Goal: Information Seeking & Learning: Learn about a topic

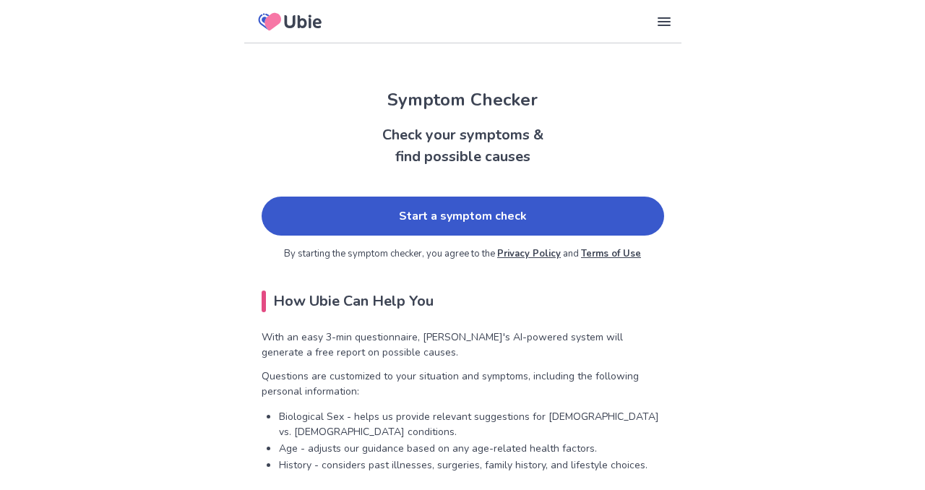
click at [473, 223] on link "Start a symptom check" at bounding box center [463, 216] width 403 height 39
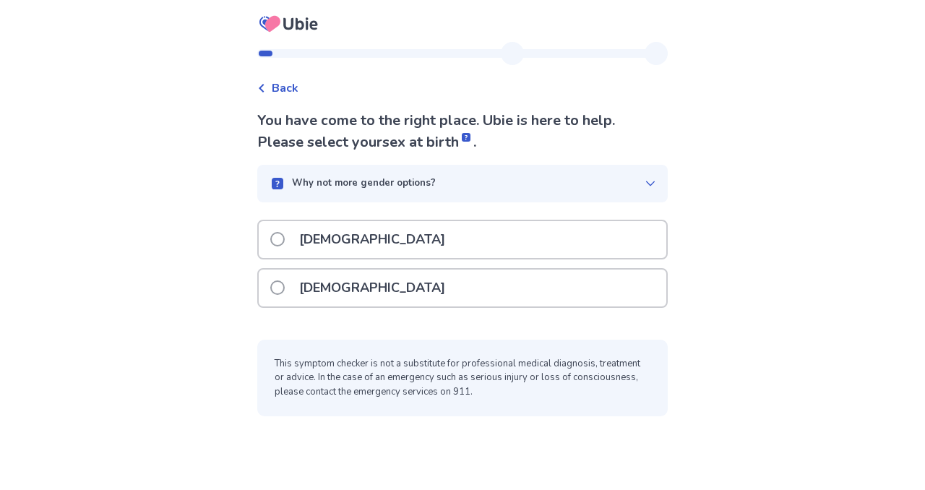
click at [285, 236] on span at bounding box center [277, 239] width 14 height 14
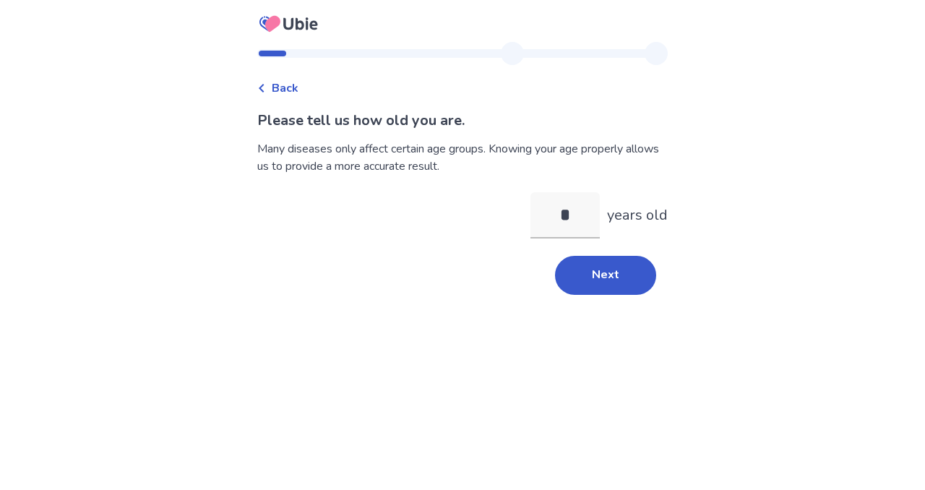
type input "*"
click at [515, 251] on div "Please tell us how old you are. Many diseases only affect certain age groups. K…" at bounding box center [462, 202] width 410 height 185
click at [569, 214] on input "*" at bounding box center [564, 215] width 69 height 46
type input "**"
click at [601, 268] on button "Next" at bounding box center [605, 275] width 101 height 39
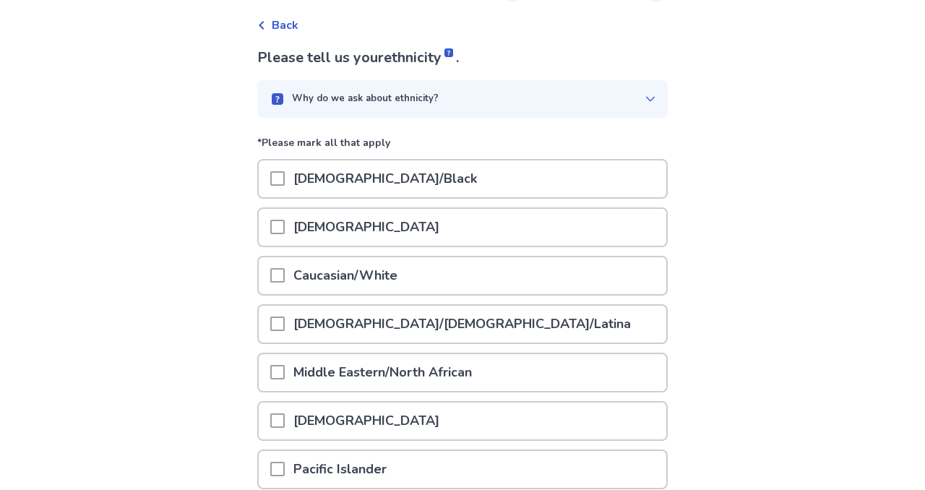
scroll to position [66, 0]
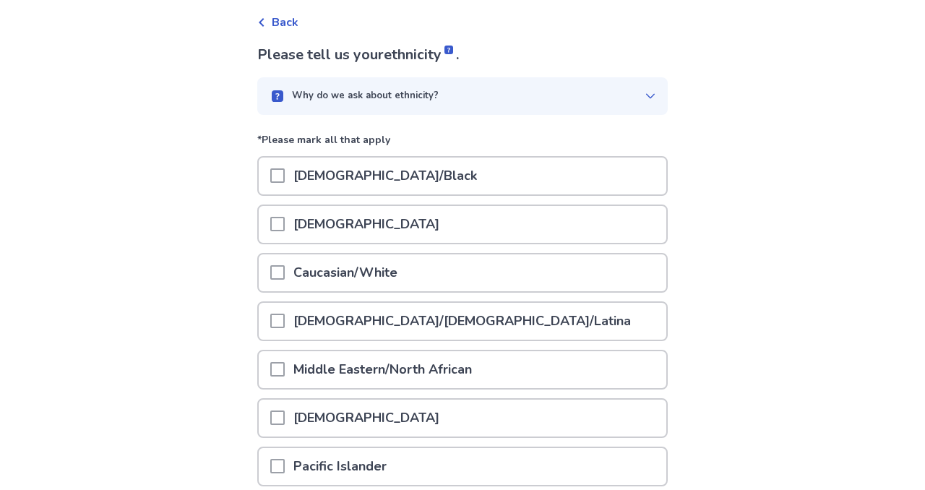
click at [285, 271] on span at bounding box center [277, 272] width 14 height 14
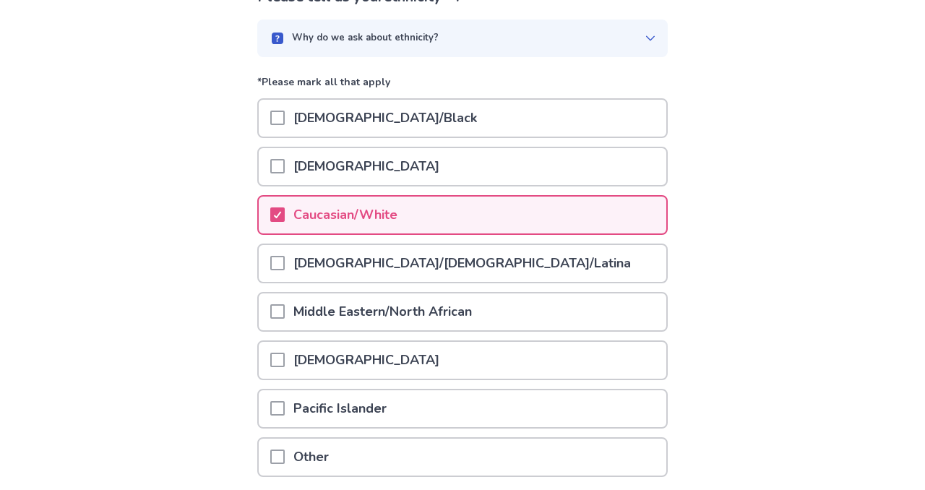
scroll to position [239, 0]
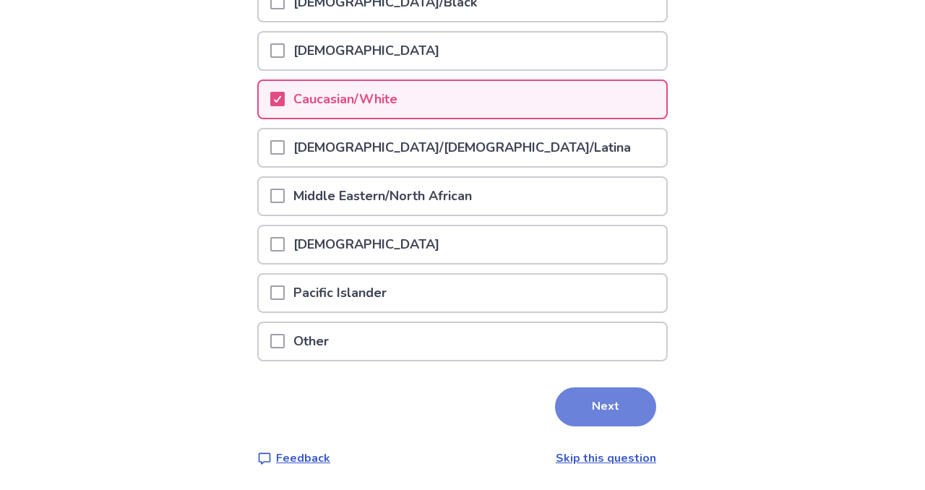
click at [612, 404] on button "Next" at bounding box center [605, 406] width 101 height 39
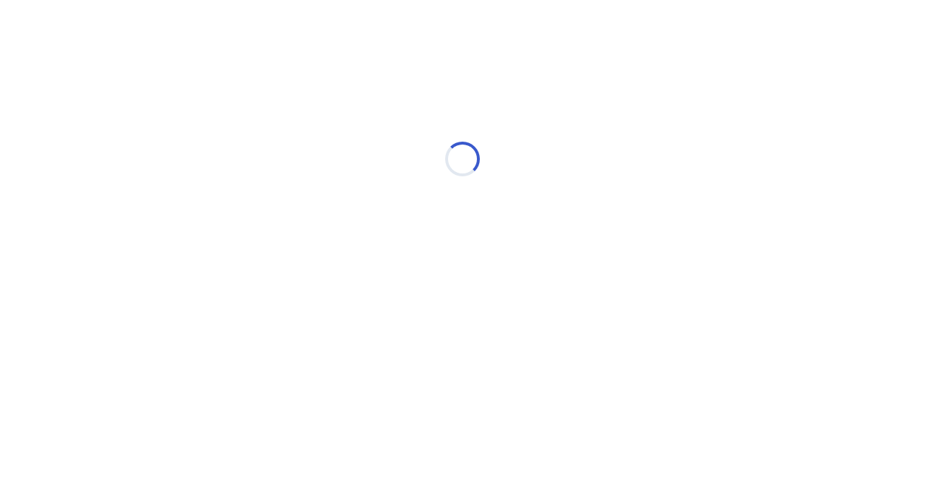
scroll to position [0, 0]
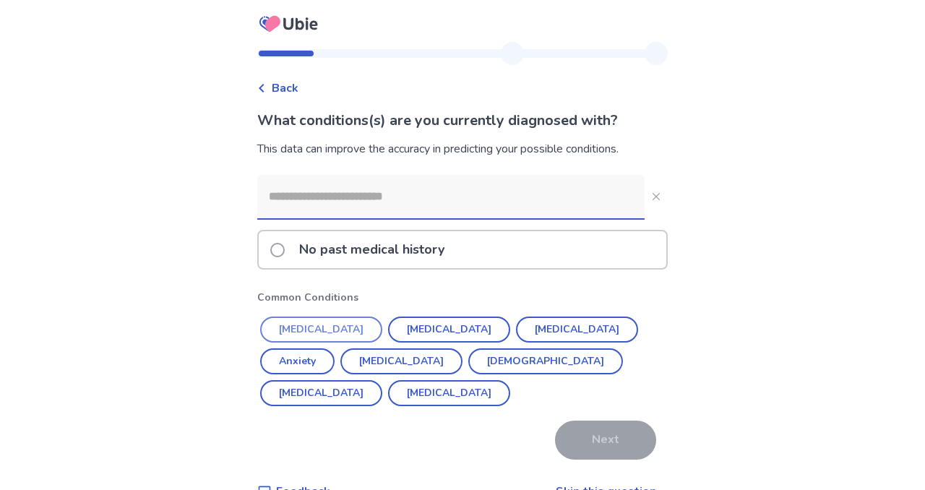
click at [339, 332] on button "Hypertension" at bounding box center [321, 330] width 122 height 26
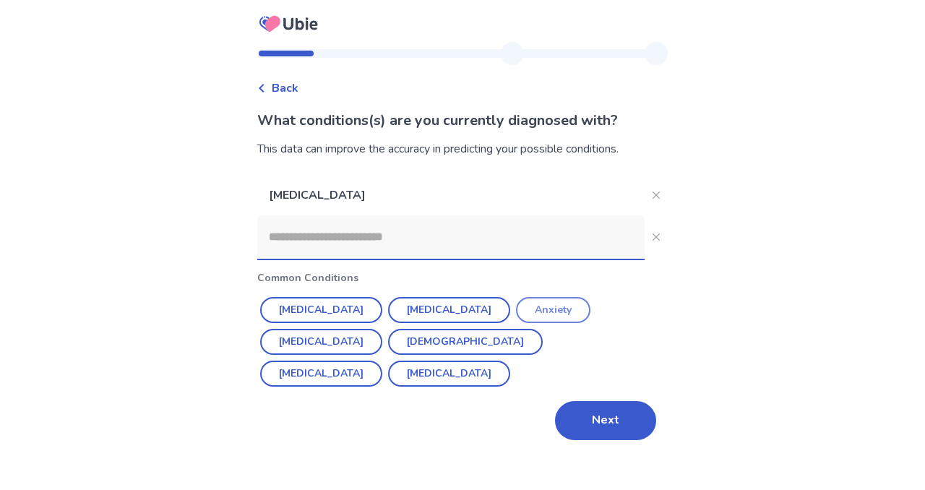
click at [516, 309] on button "Anxiety" at bounding box center [553, 310] width 74 height 26
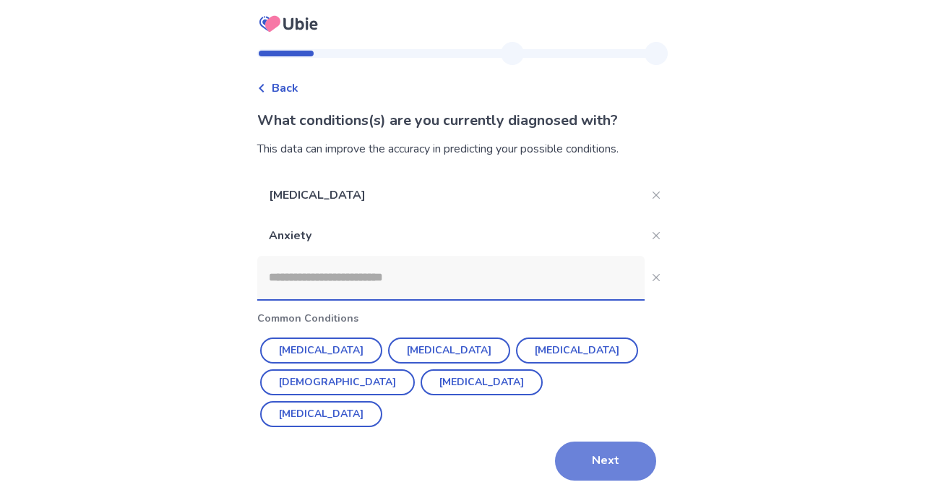
click at [598, 459] on button "Next" at bounding box center [605, 461] width 101 height 39
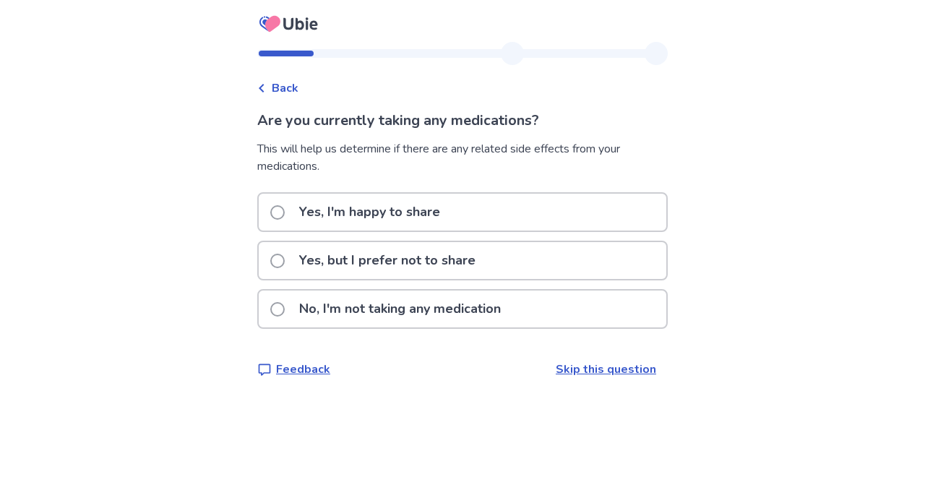
click at [285, 212] on span at bounding box center [277, 212] width 14 height 14
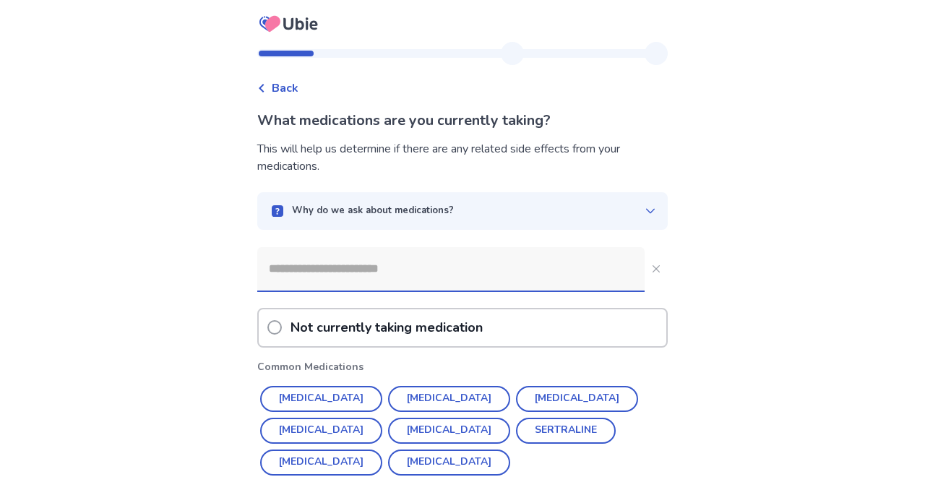
click at [370, 272] on input at bounding box center [450, 268] width 387 height 43
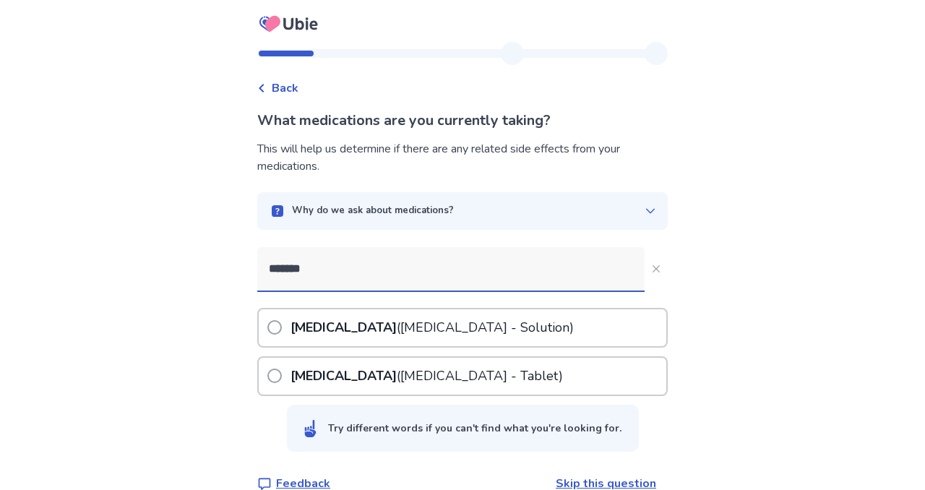
type input "*******"
click at [279, 373] on span at bounding box center [274, 376] width 14 height 14
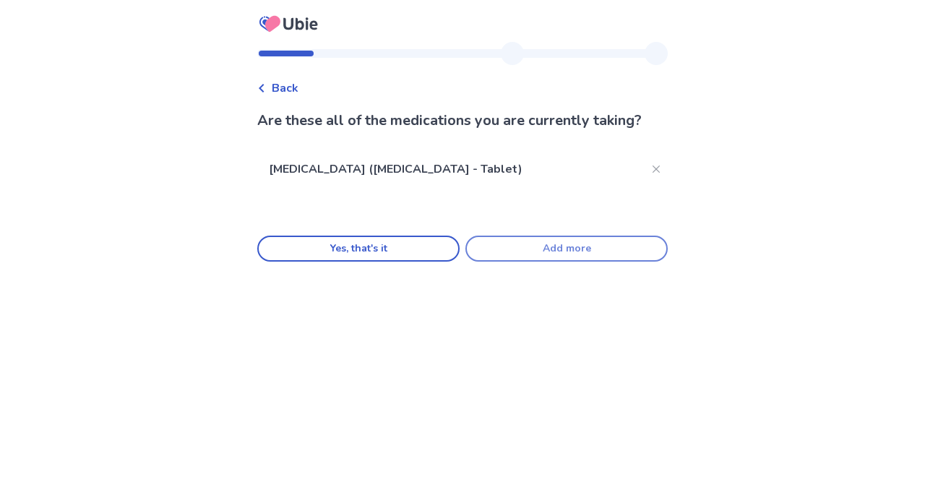
click at [516, 247] on button "Add more" at bounding box center [566, 249] width 202 height 26
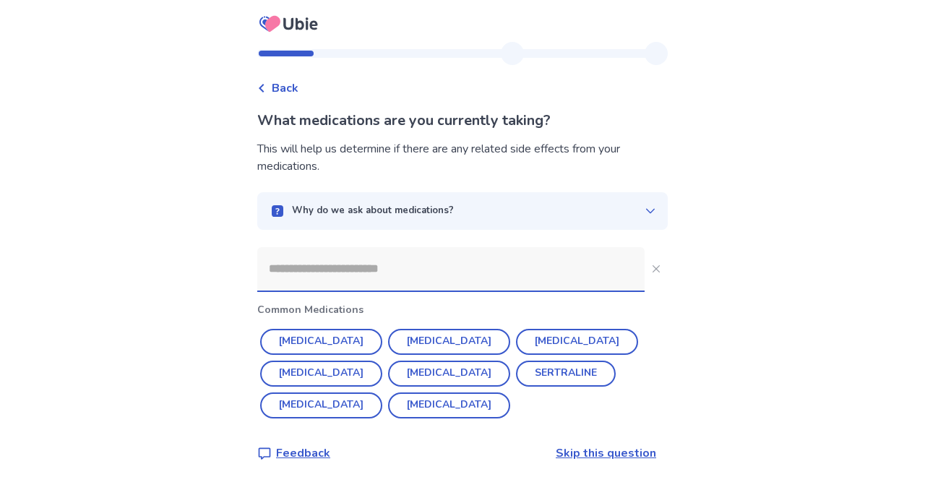
click at [480, 260] on input at bounding box center [450, 268] width 387 height 43
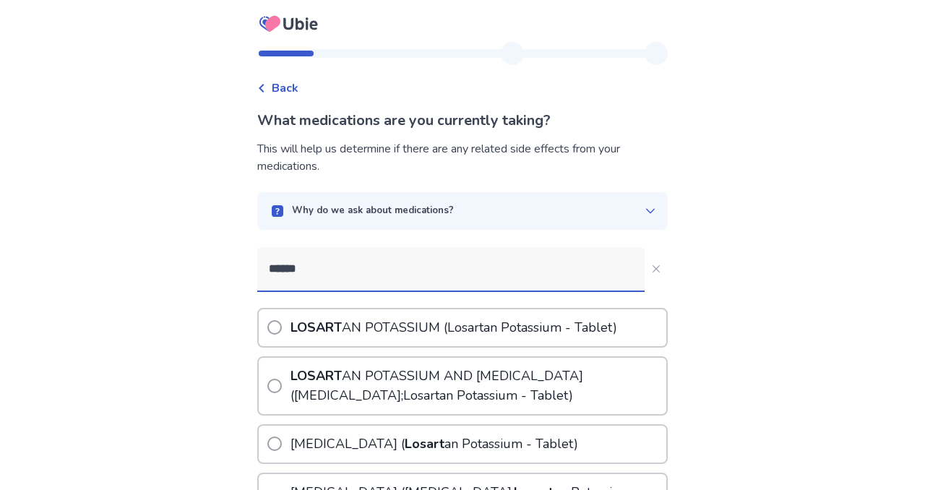
type input "******"
click at [282, 326] on span at bounding box center [274, 327] width 14 height 14
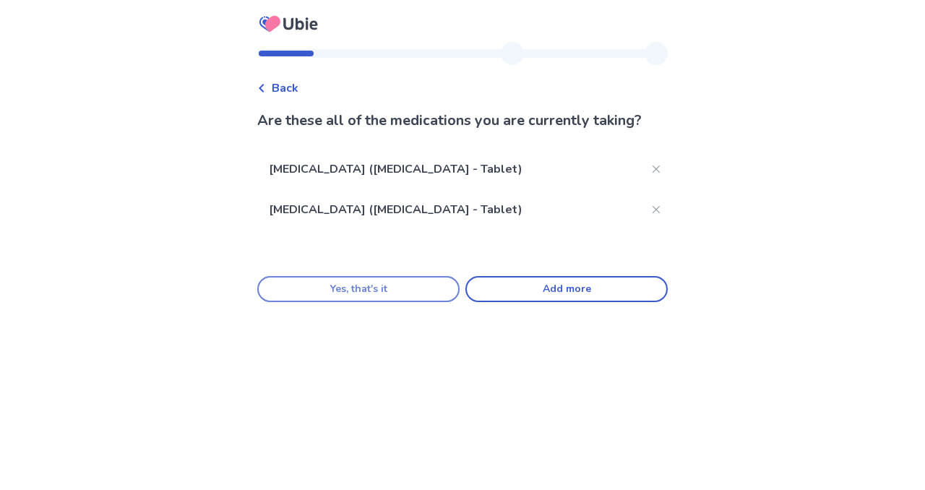
click at [392, 291] on button "Yes, that's it" at bounding box center [358, 289] width 202 height 26
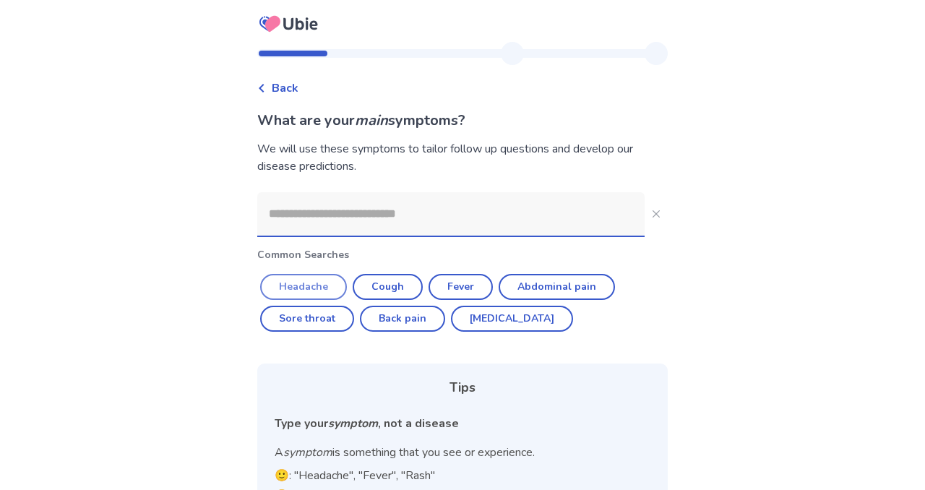
click at [332, 287] on button "Headache" at bounding box center [303, 287] width 87 height 26
type input "********"
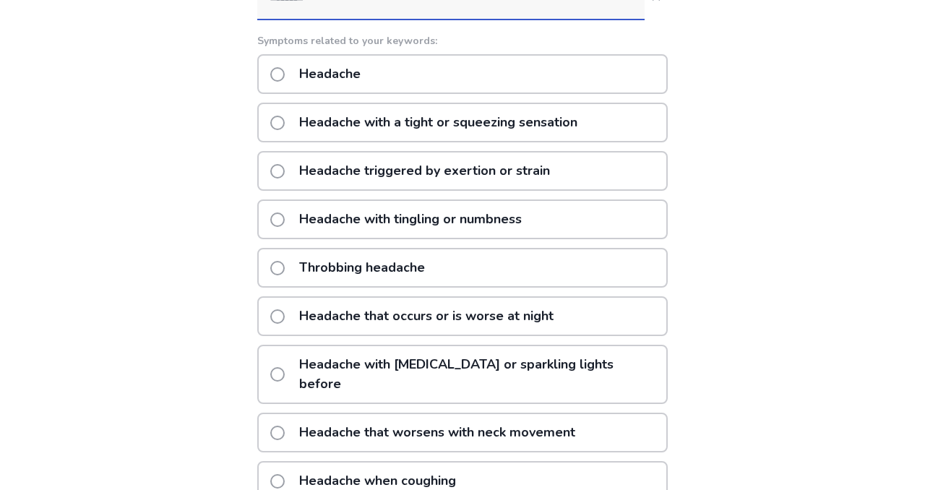
scroll to position [201, 0]
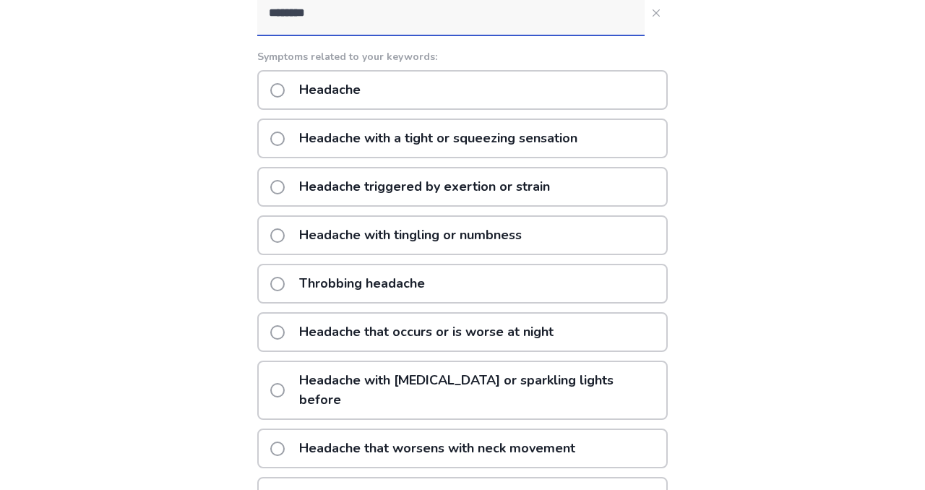
click at [285, 137] on span at bounding box center [277, 139] width 14 height 14
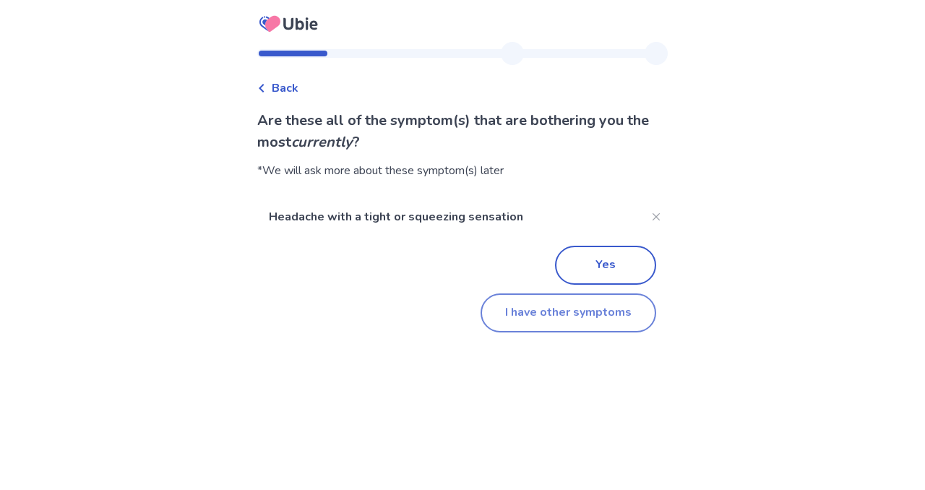
click at [543, 315] on button "I have other symptoms" at bounding box center [569, 312] width 176 height 39
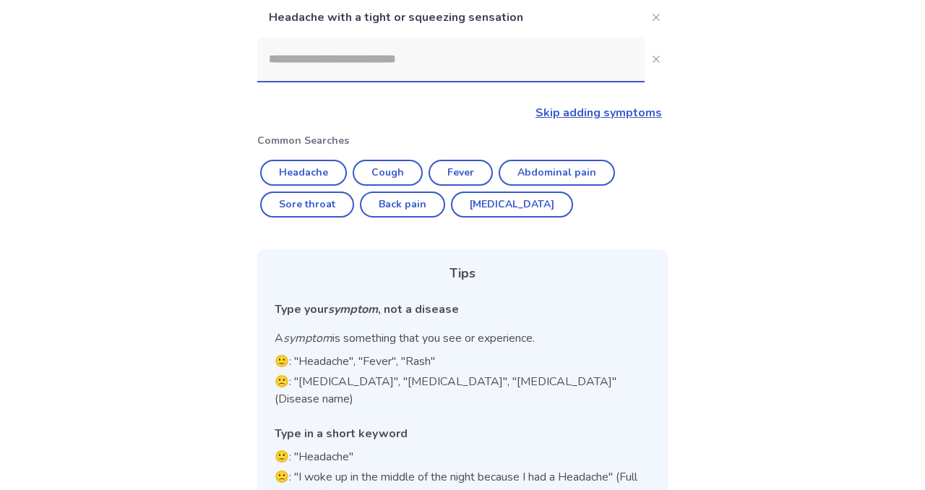
scroll to position [163, 0]
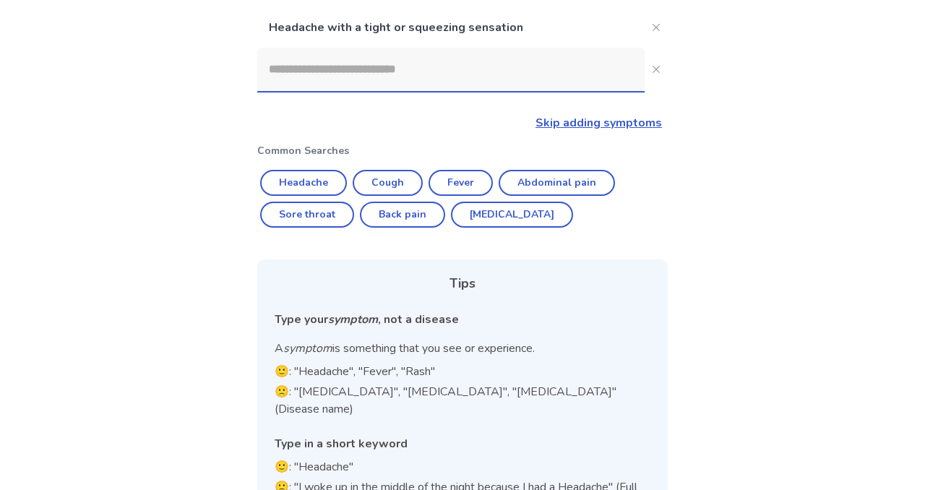
click at [380, 76] on input at bounding box center [450, 69] width 387 height 43
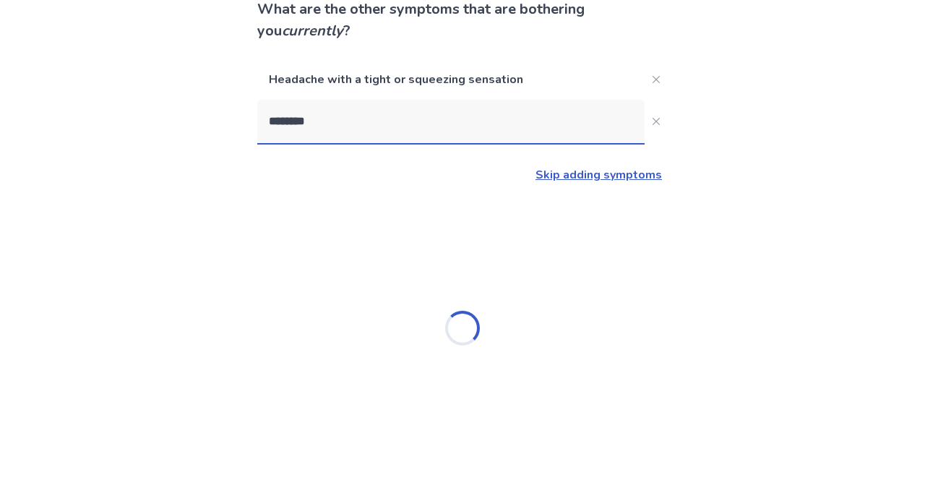
scroll to position [157, 0]
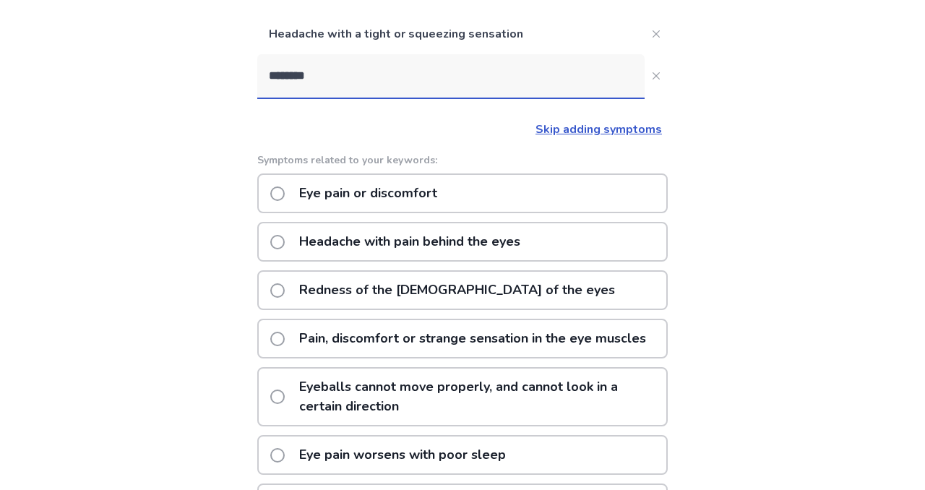
type input "********"
click at [285, 194] on span at bounding box center [277, 193] width 14 height 14
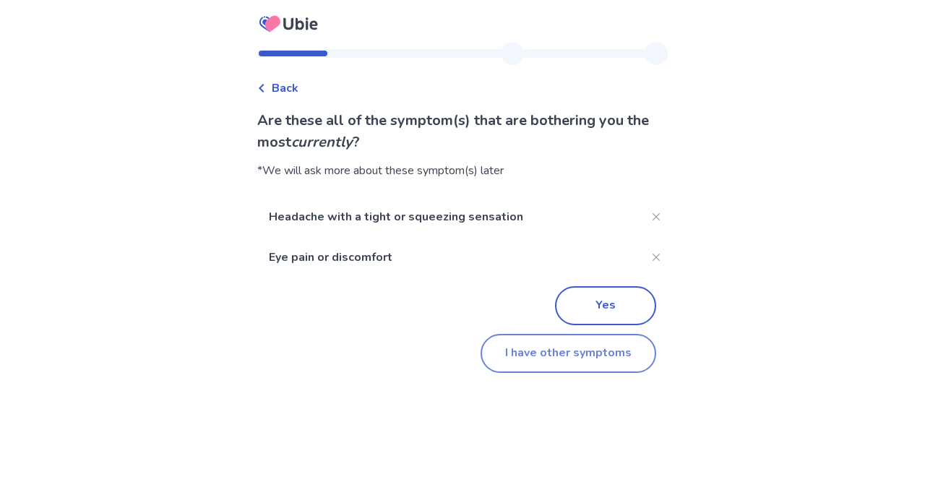
click at [537, 353] on button "I have other symptoms" at bounding box center [569, 353] width 176 height 39
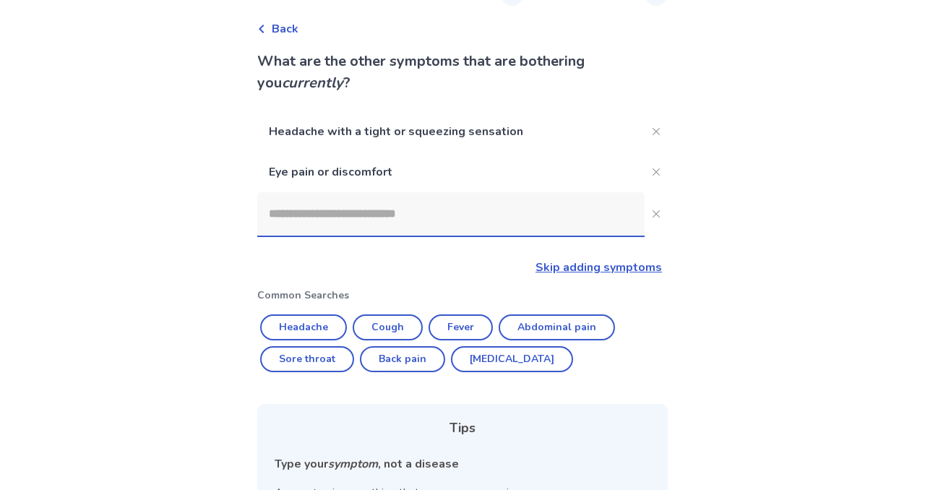
scroll to position [68, 0]
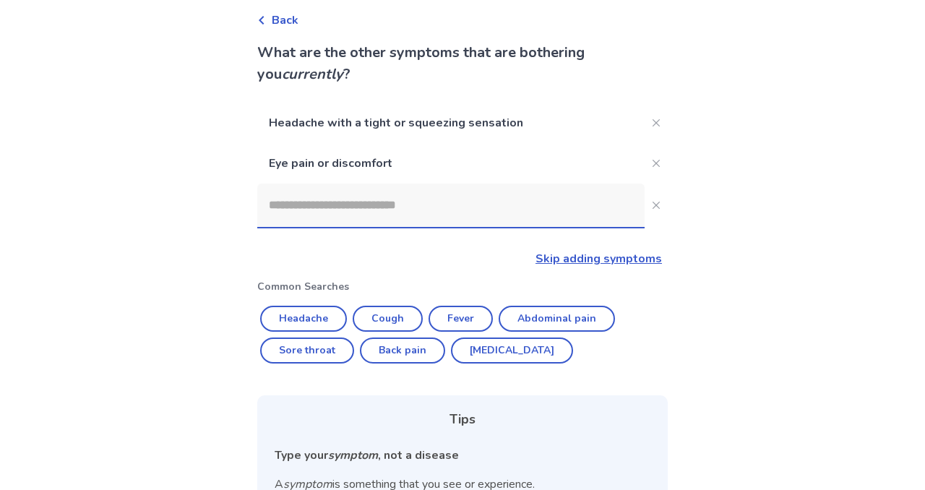
click at [600, 261] on link "Skip adding symptoms" at bounding box center [598, 259] width 126 height 16
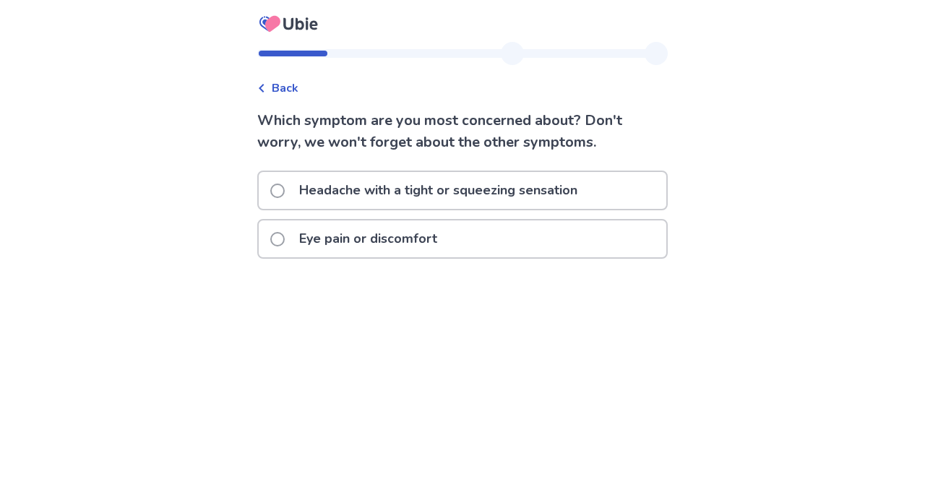
click at [285, 192] on span at bounding box center [277, 191] width 14 height 14
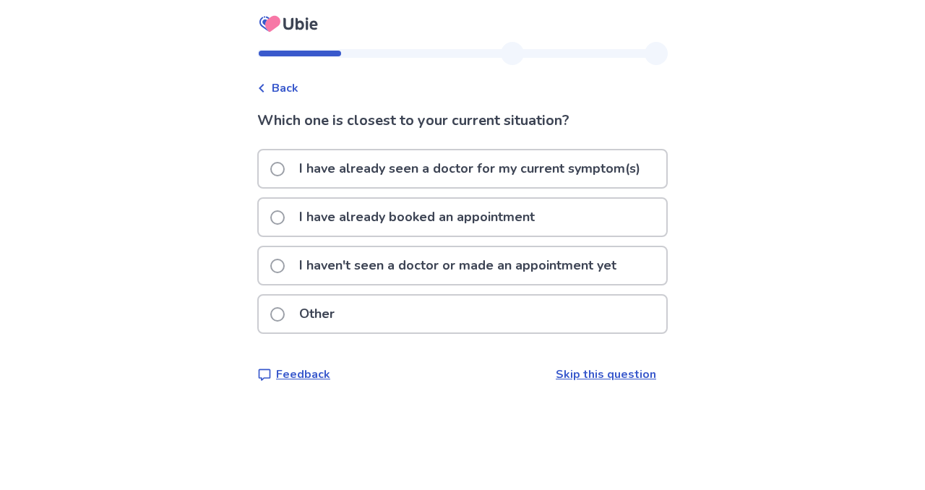
click at [285, 267] on span at bounding box center [277, 266] width 14 height 14
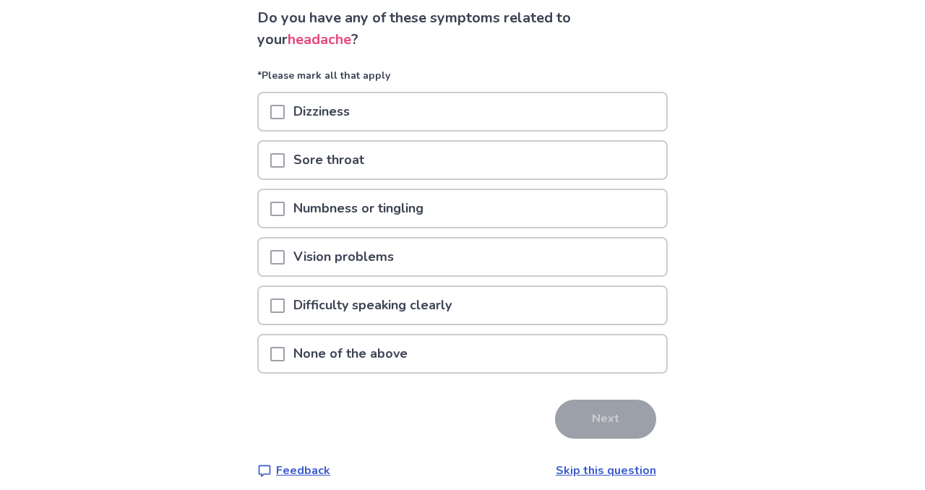
scroll to position [113, 0]
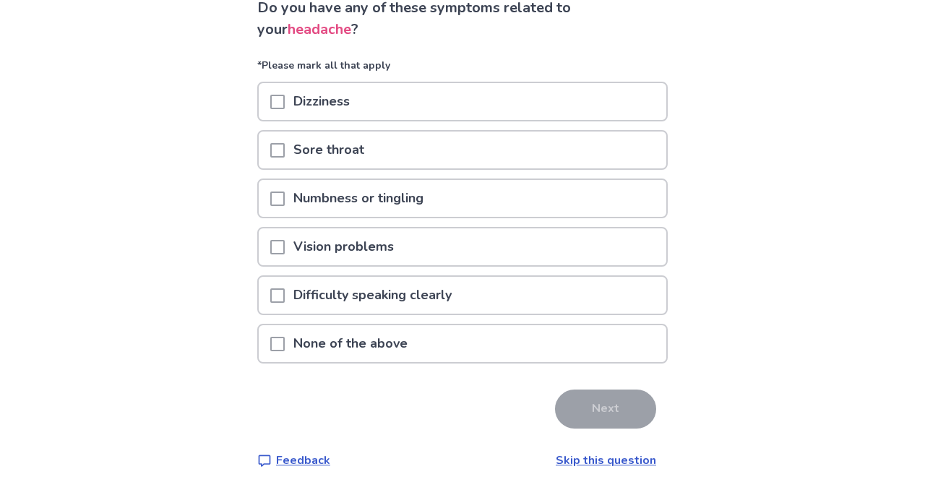
click at [285, 345] on span at bounding box center [277, 344] width 14 height 14
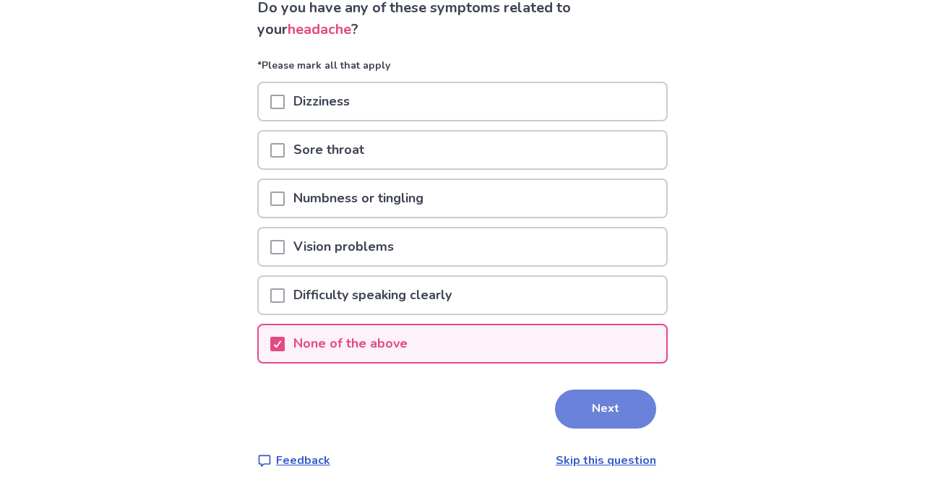
click at [603, 411] on button "Next" at bounding box center [605, 409] width 101 height 39
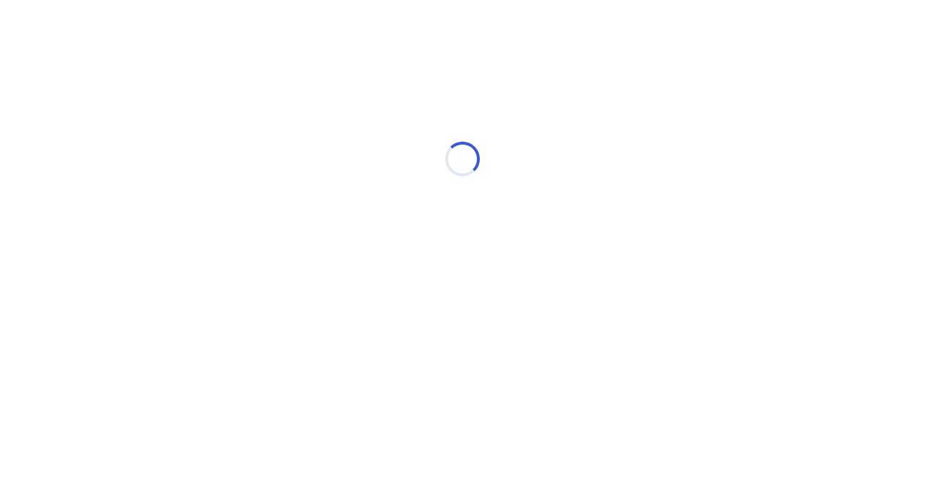
select select "*"
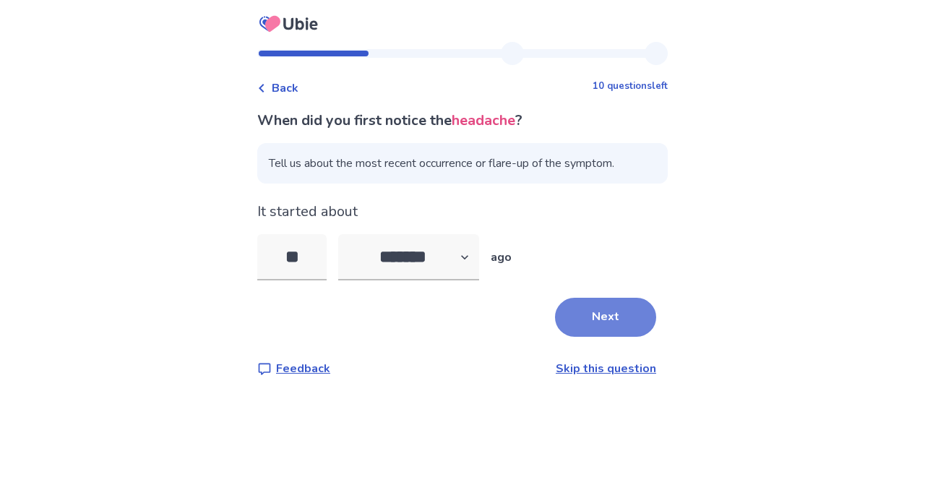
type input "**"
click at [604, 307] on button "Next" at bounding box center [605, 317] width 101 height 39
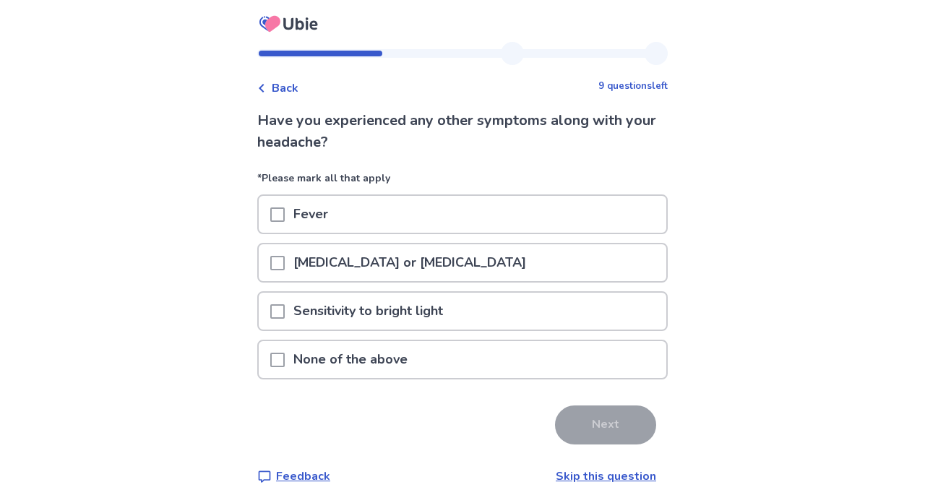
click at [285, 360] on span at bounding box center [277, 360] width 14 height 14
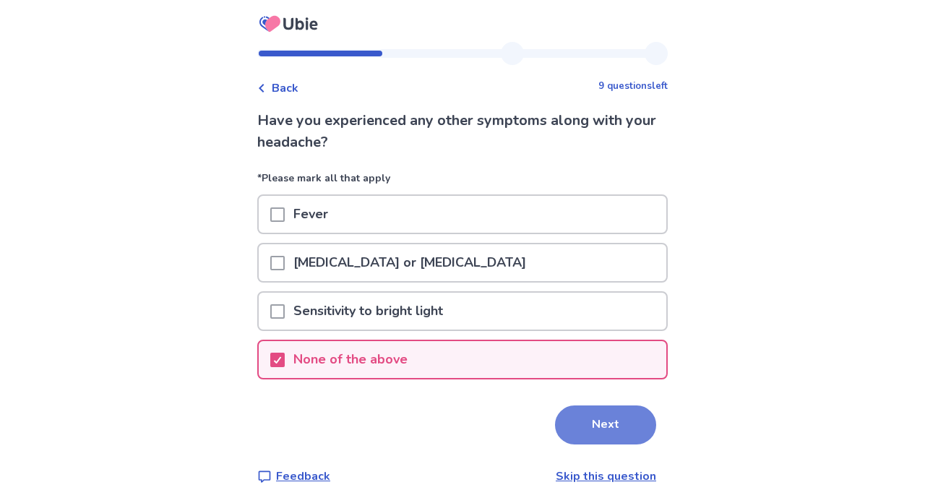
click at [583, 429] on button "Next" at bounding box center [605, 424] width 101 height 39
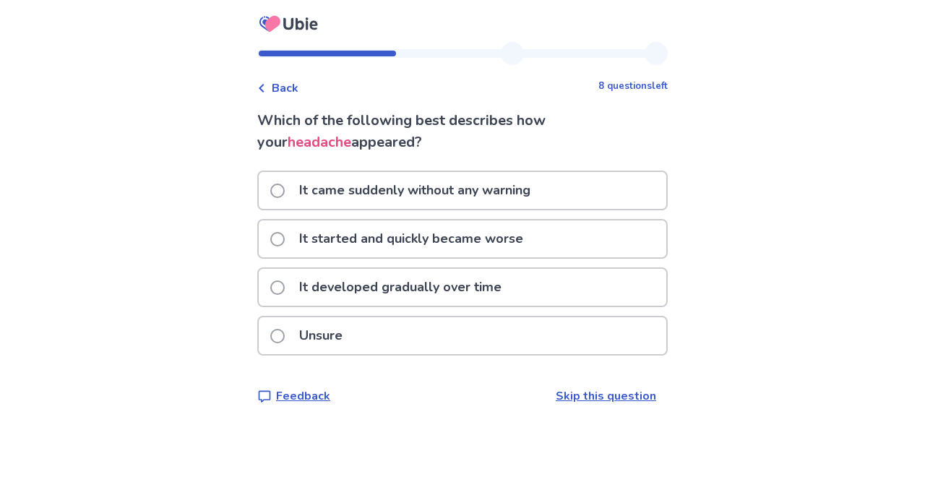
click at [285, 284] on span at bounding box center [277, 287] width 14 height 14
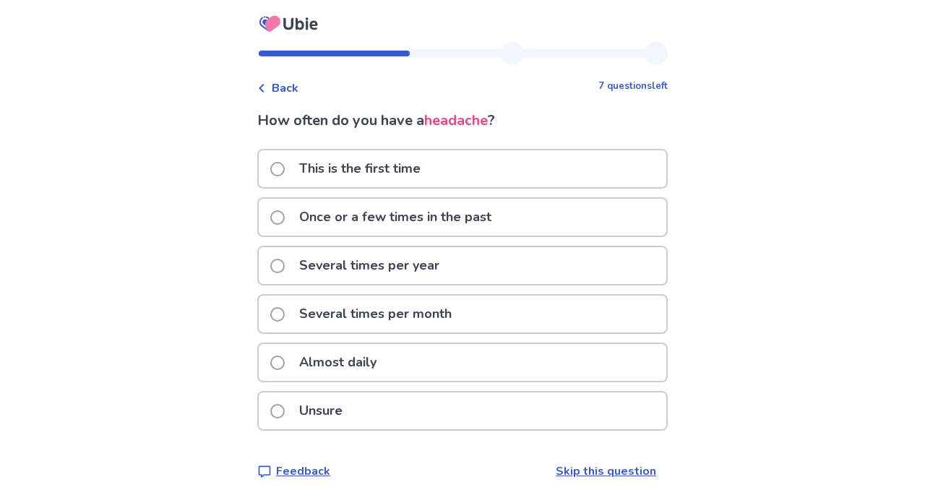
click at [282, 362] on span at bounding box center [277, 363] width 14 height 14
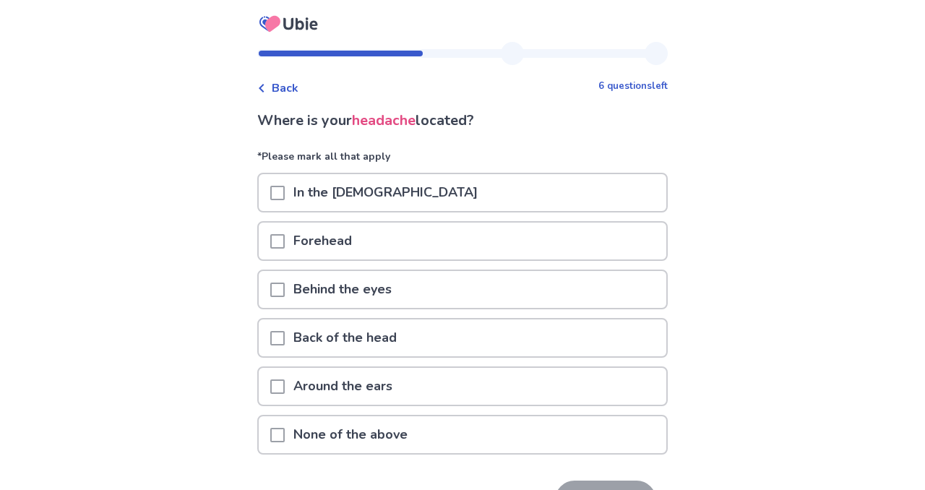
click at [285, 287] on span at bounding box center [277, 290] width 14 height 14
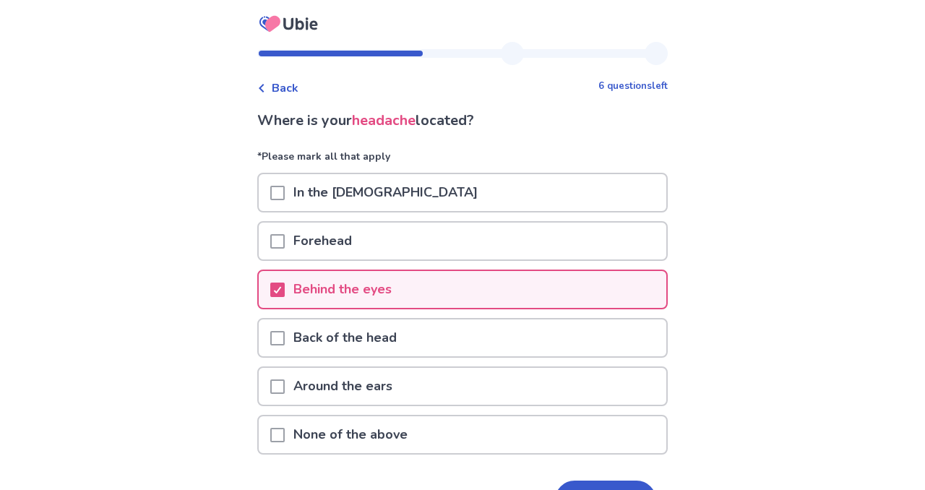
click at [284, 192] on span at bounding box center [277, 193] width 14 height 14
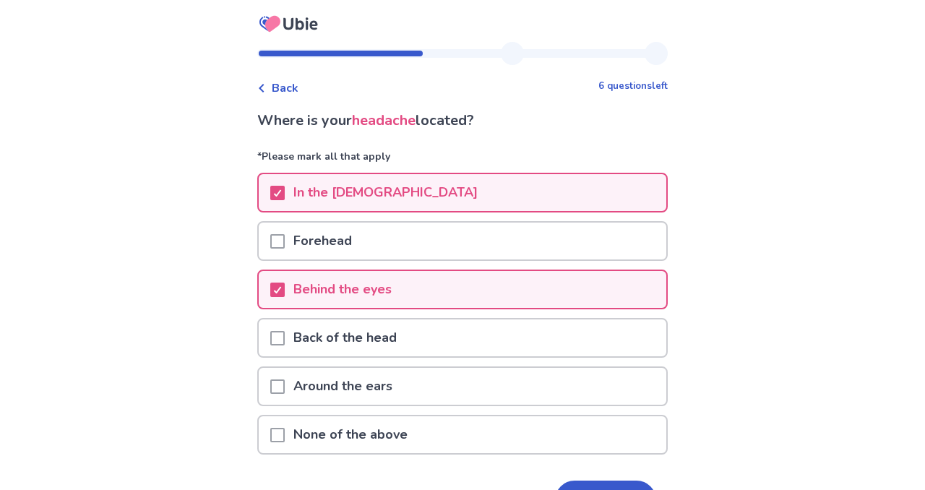
click at [285, 239] on span at bounding box center [277, 241] width 14 height 14
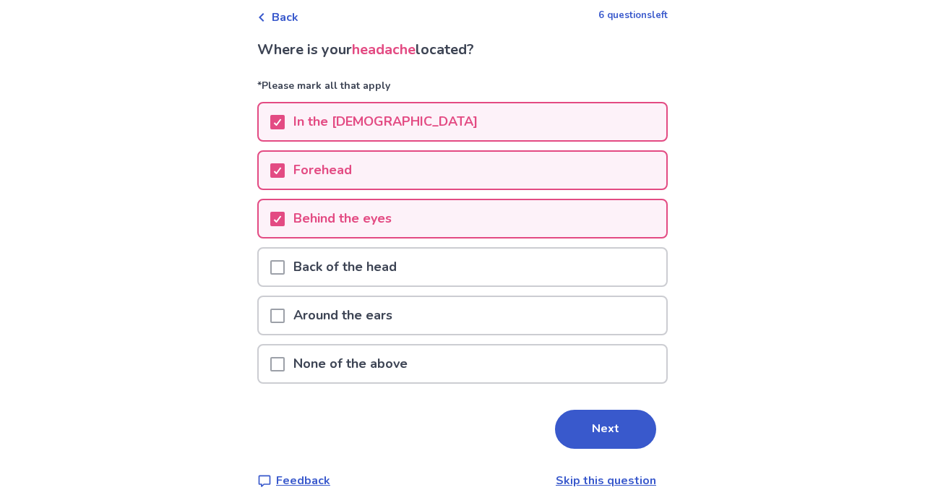
scroll to position [93, 0]
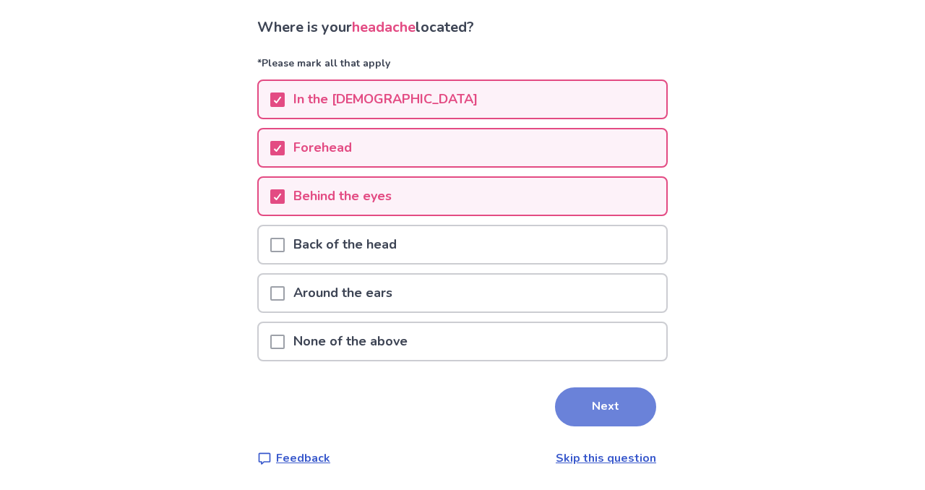
click at [592, 404] on button "Next" at bounding box center [605, 406] width 101 height 39
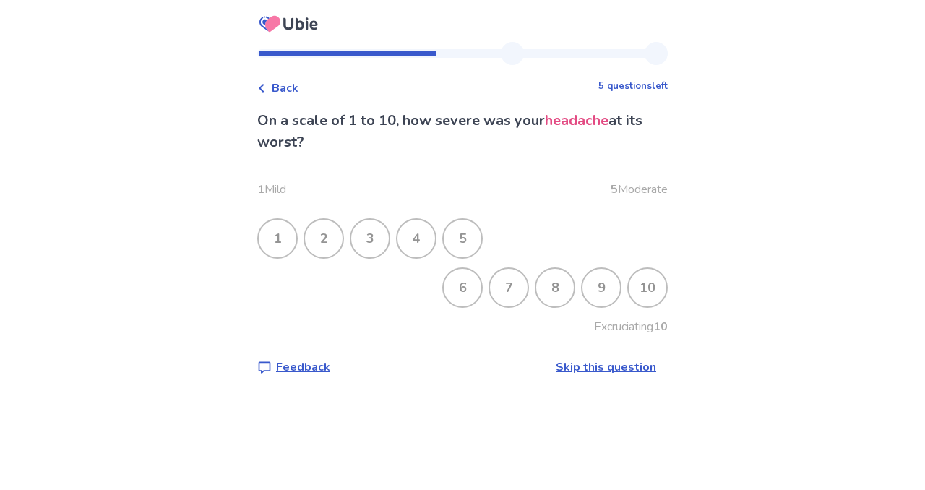
click at [377, 241] on div "3" at bounding box center [370, 239] width 38 height 38
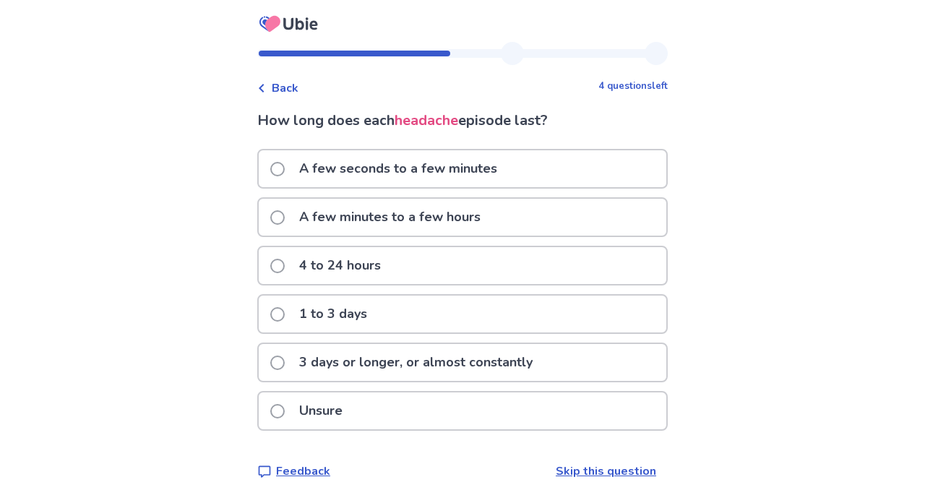
click at [285, 264] on span at bounding box center [277, 266] width 14 height 14
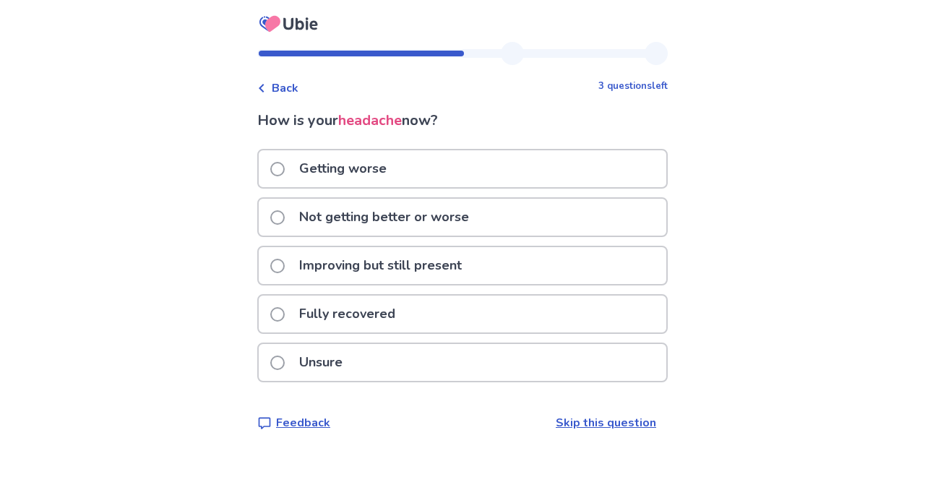
click at [285, 216] on span at bounding box center [277, 217] width 14 height 14
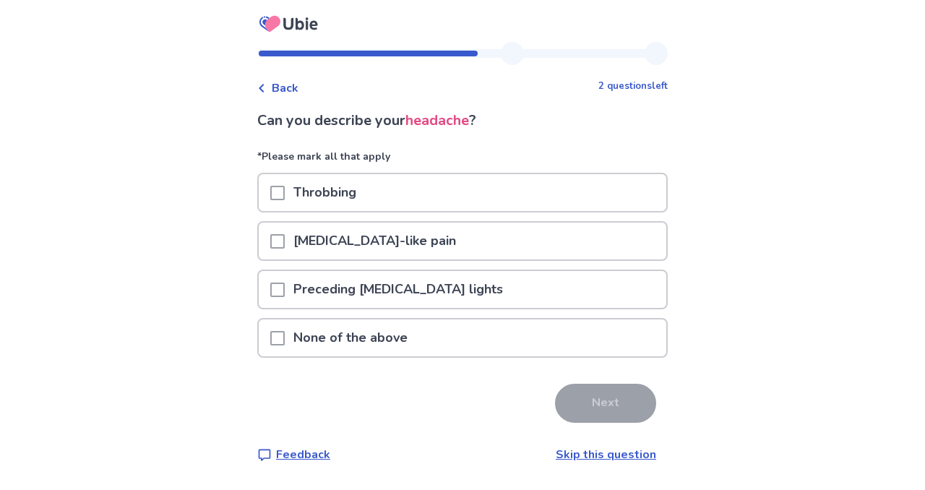
click at [284, 192] on span at bounding box center [277, 193] width 14 height 14
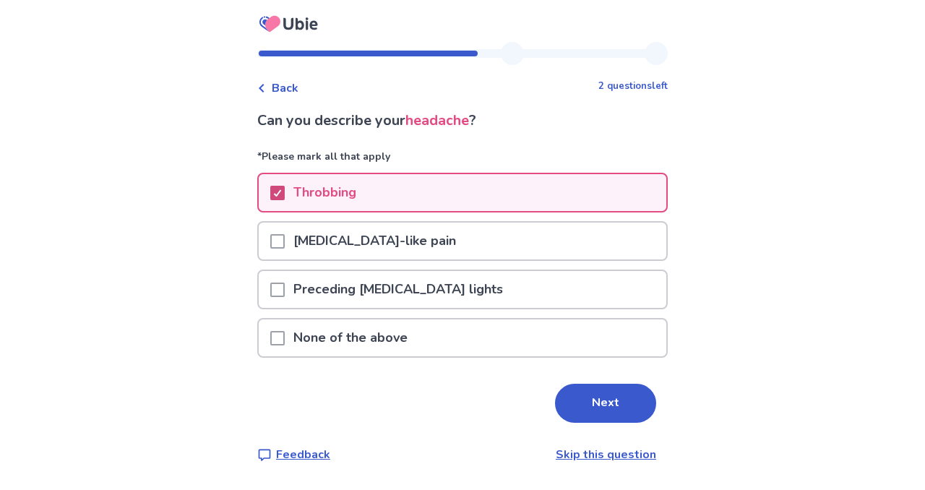
click at [281, 192] on polyline at bounding box center [278, 193] width 7 height 6
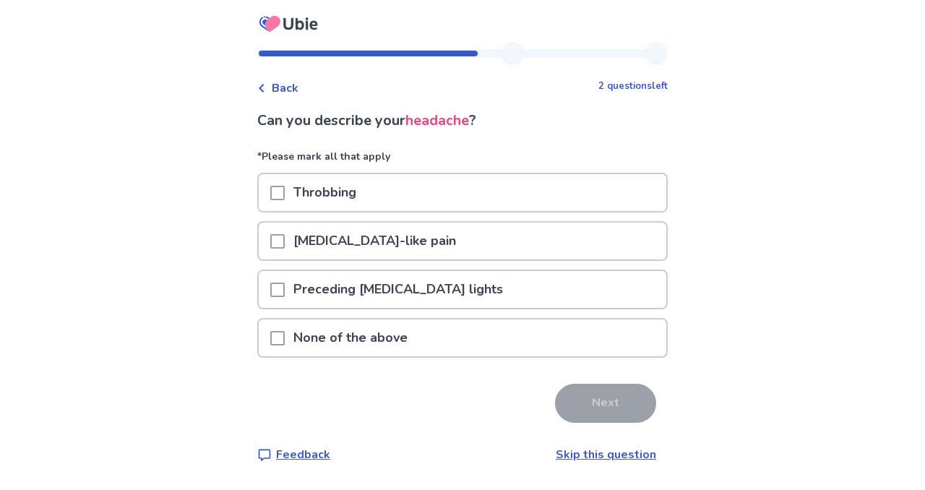
click at [285, 340] on span at bounding box center [277, 338] width 14 height 14
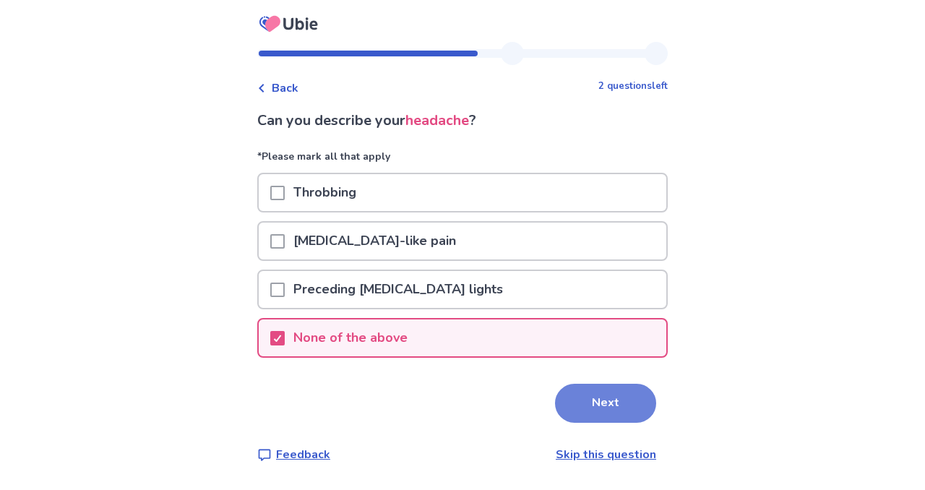
click at [579, 410] on button "Next" at bounding box center [605, 403] width 101 height 39
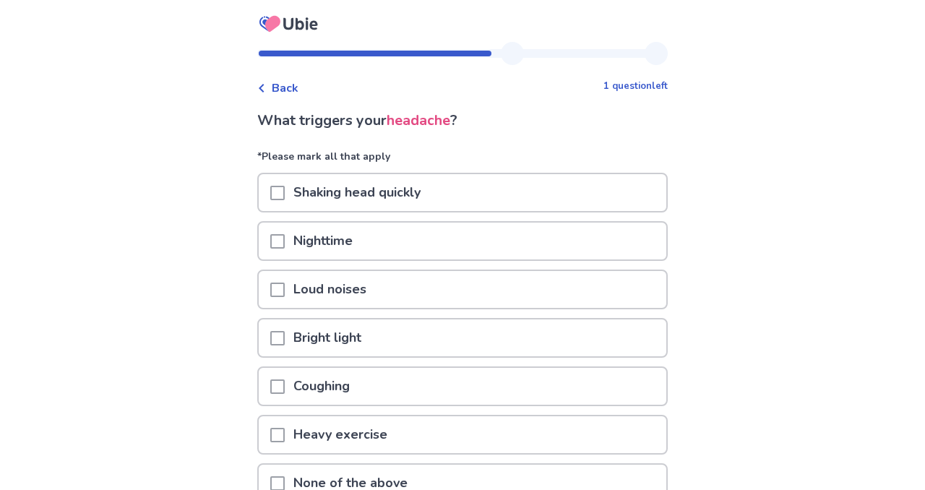
click at [285, 194] on span at bounding box center [277, 193] width 14 height 14
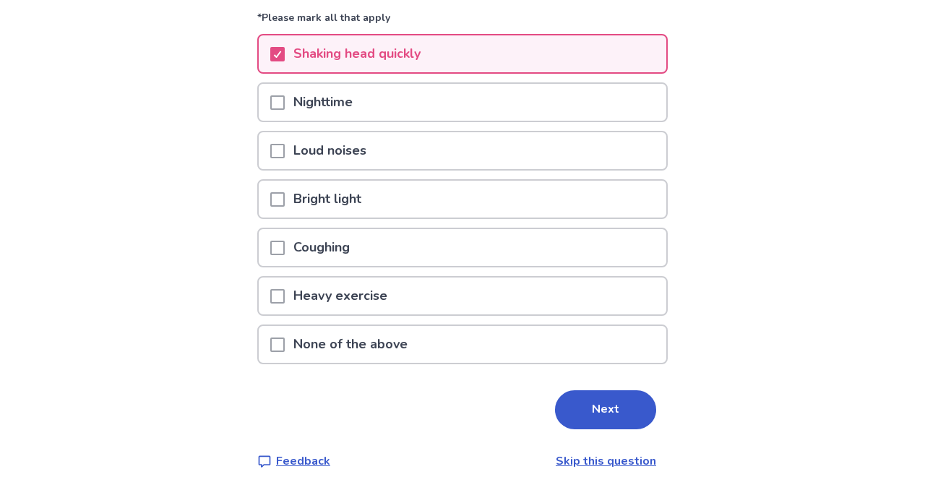
scroll to position [141, 0]
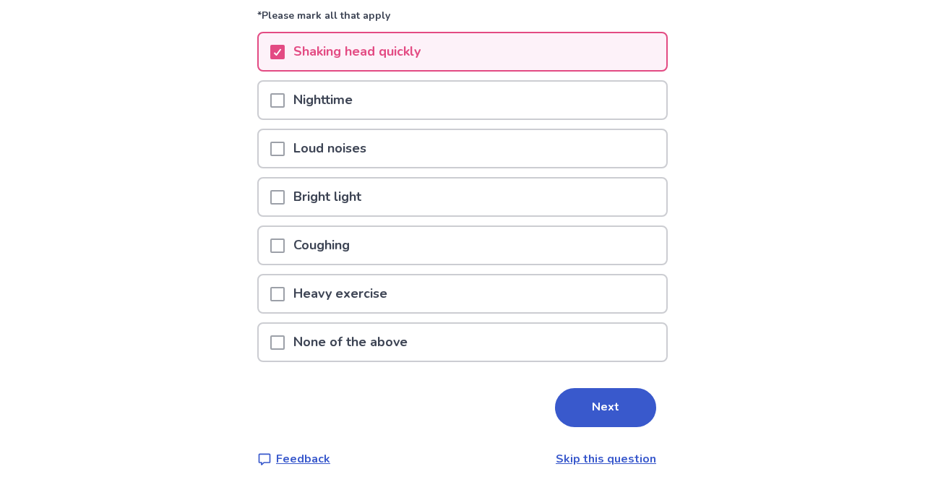
click at [285, 245] on span at bounding box center [277, 245] width 14 height 14
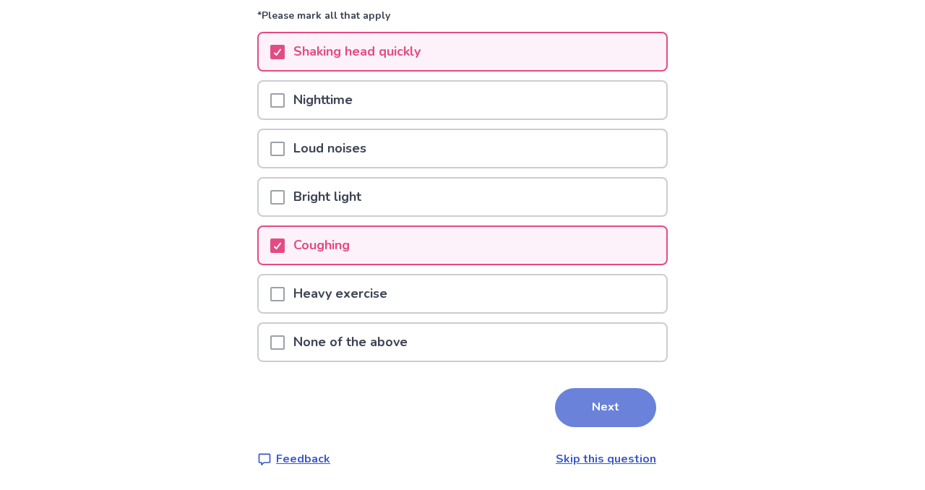
click at [582, 413] on button "Next" at bounding box center [605, 407] width 101 height 39
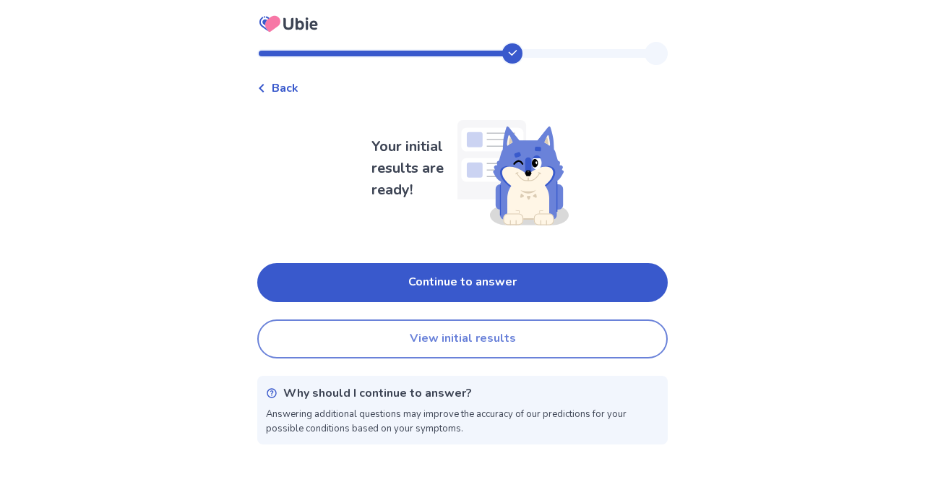
click at [502, 341] on button "View initial results" at bounding box center [462, 338] width 410 height 39
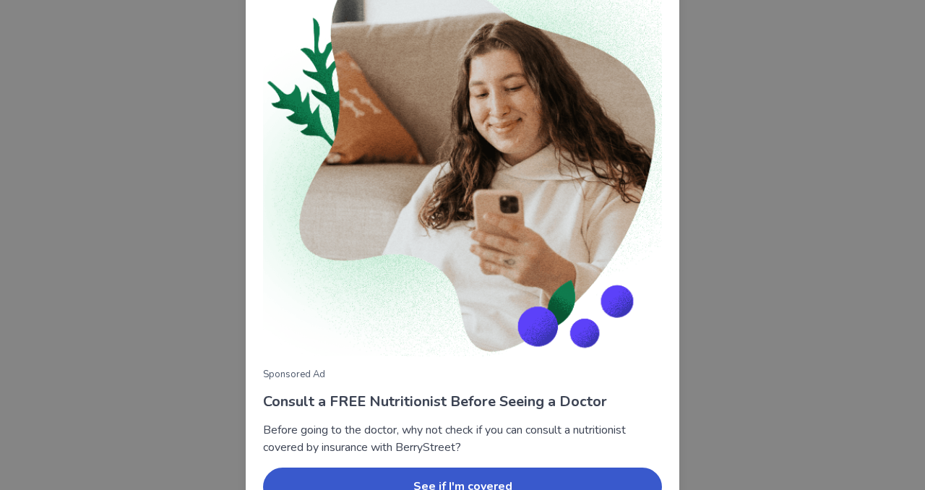
scroll to position [142, 0]
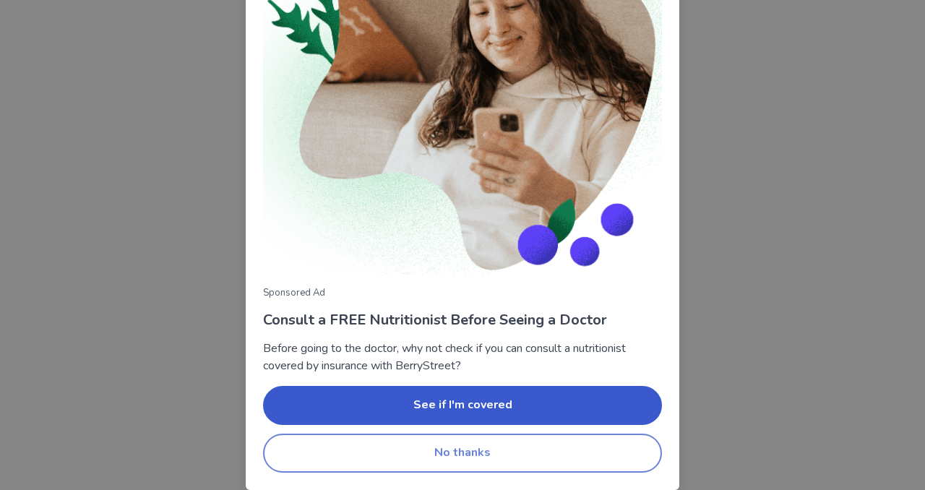
click at [477, 448] on button "No thanks" at bounding box center [462, 453] width 399 height 39
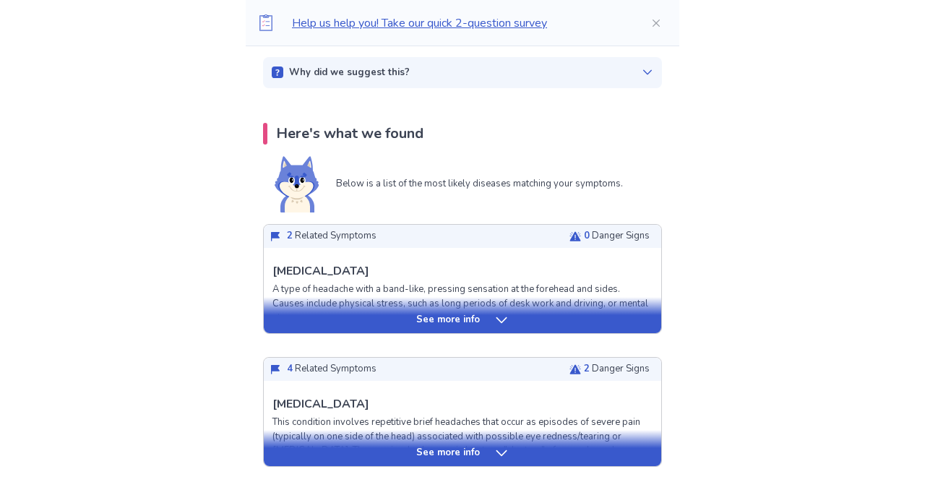
scroll to position [241, 0]
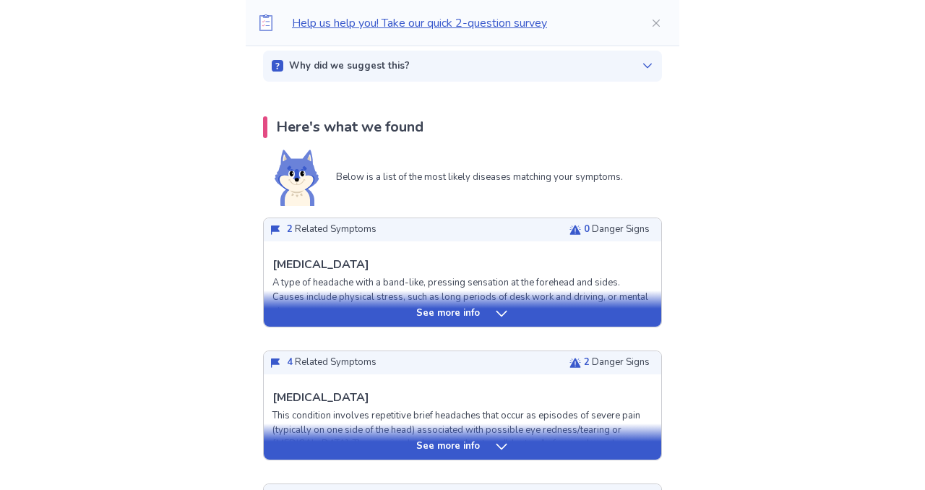
click at [502, 315] on icon at bounding box center [501, 313] width 14 height 14
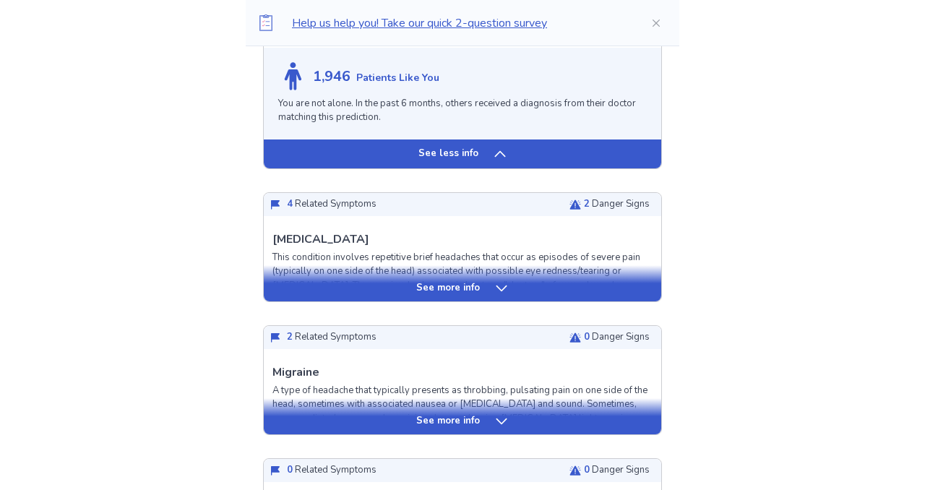
scroll to position [1450, 0]
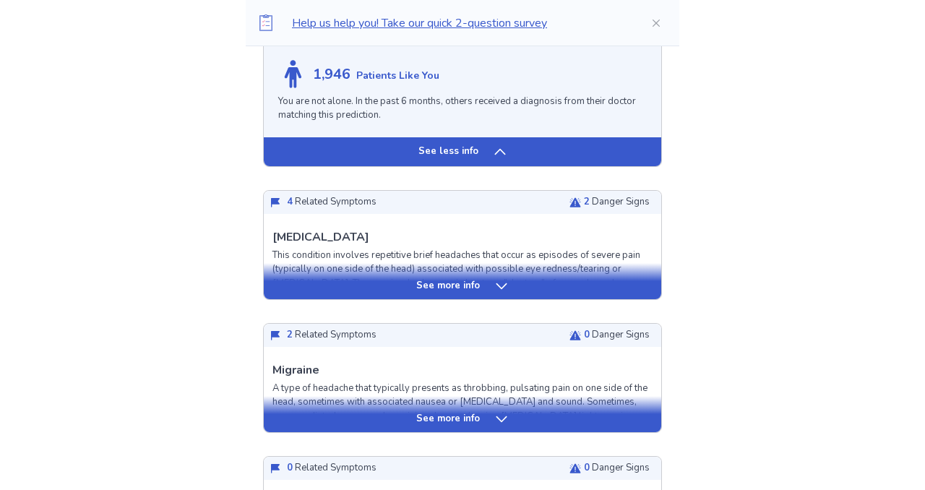
click at [495, 293] on icon at bounding box center [501, 286] width 14 height 14
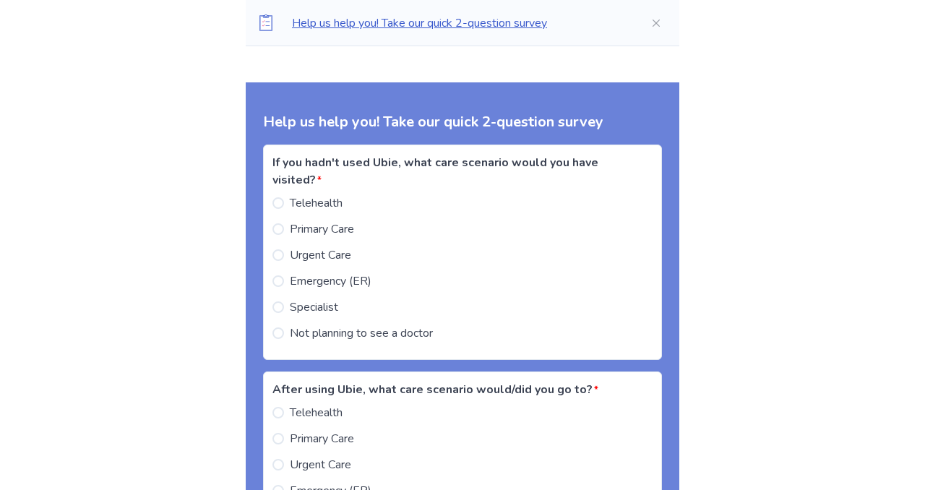
scroll to position [3614, 0]
